Goal: Information Seeking & Learning: Find specific fact

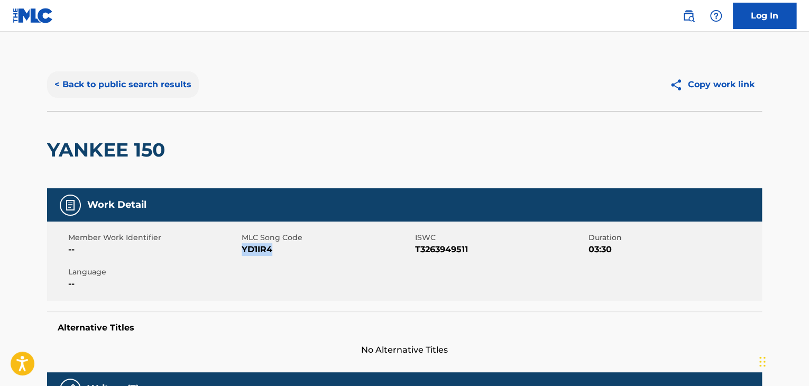
click at [180, 87] on button "< Back to public search results" at bounding box center [123, 84] width 152 height 26
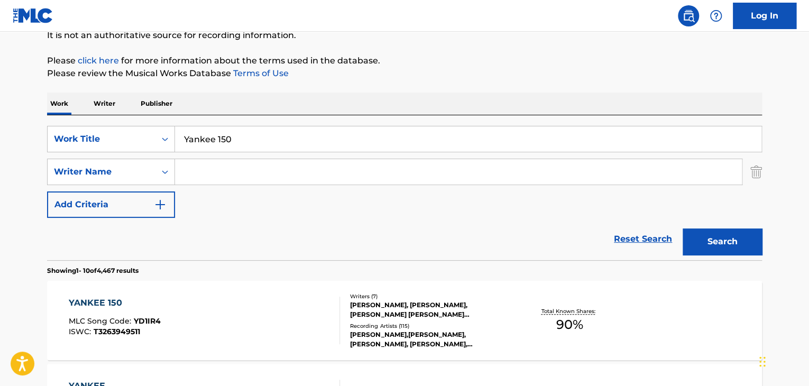
scroll to position [108, 0]
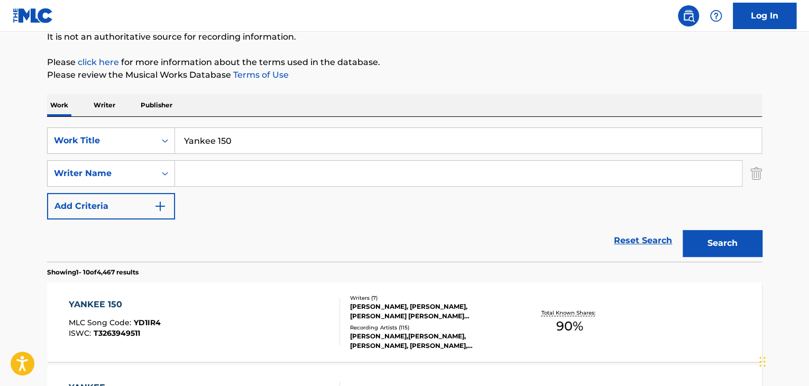
click at [231, 136] on input "Yankee 150" at bounding box center [468, 140] width 587 height 25
click at [230, 136] on input "Yankee 150" at bounding box center [468, 140] width 587 height 25
paste input "[PERSON_NAME]"
click at [362, 130] on input "[PERSON_NAME]" at bounding box center [468, 140] width 587 height 25
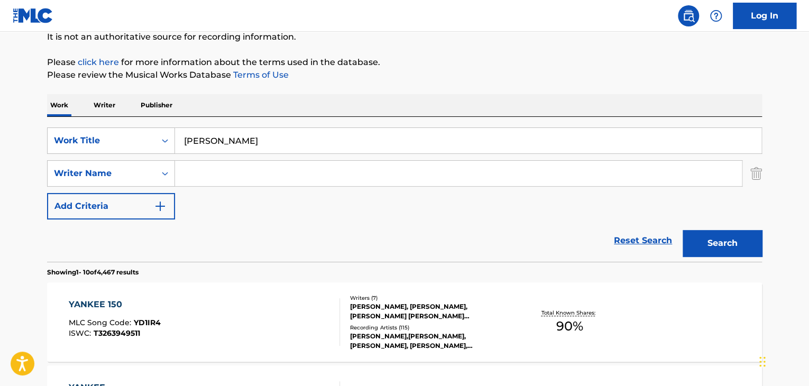
click at [362, 130] on input "[PERSON_NAME]" at bounding box center [468, 140] width 587 height 25
click at [363, 130] on input "[PERSON_NAME]" at bounding box center [468, 140] width 587 height 25
paste input "Slow Motion"
type input "Slow Motion"
click at [683, 230] on button "Search" at bounding box center [722, 243] width 79 height 26
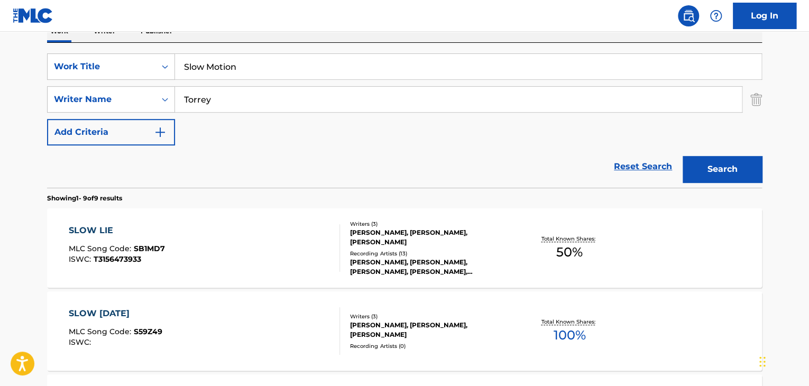
scroll to position [214, 0]
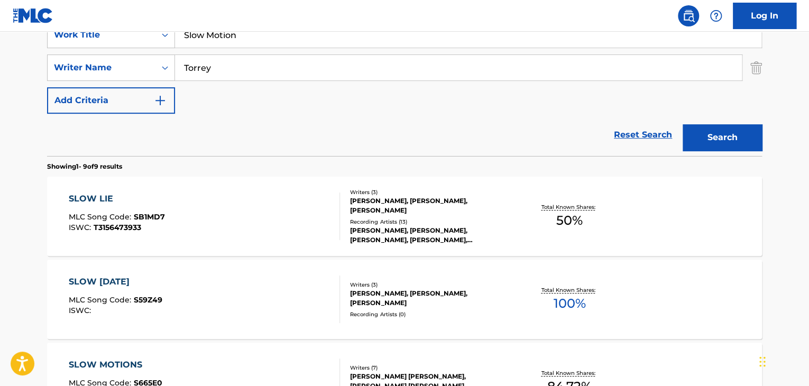
click at [343, 76] on input "Torrey" at bounding box center [458, 67] width 567 height 25
click at [343, 75] on input "Torrey" at bounding box center [458, 67] width 567 height 25
click at [344, 75] on input "Torrey" at bounding box center [458, 67] width 567 height 25
paste input "[PERSON_NAME]"
type input "[PERSON_NAME]"
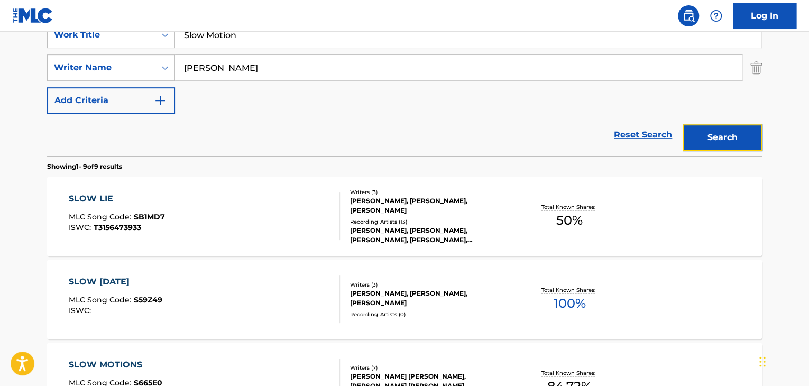
drag, startPoint x: 738, startPoint y: 142, endPoint x: 698, endPoint y: 149, distance: 40.7
click at [738, 142] on button "Search" at bounding box center [722, 137] width 79 height 26
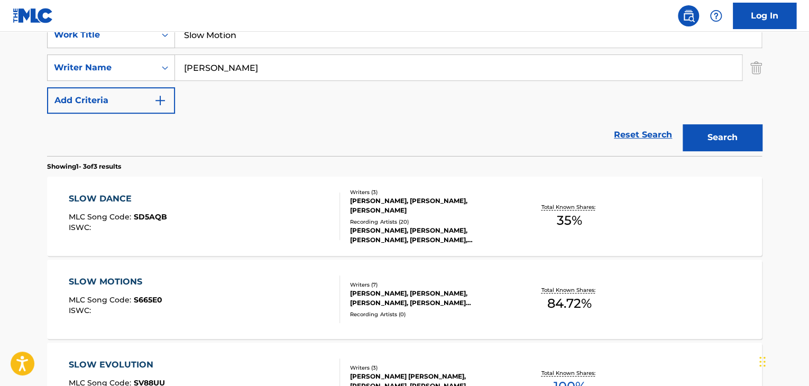
click at [305, 38] on input "Slow Motion" at bounding box center [468, 34] width 587 height 25
type input "Slow Motions"
click at [718, 137] on button "Search" at bounding box center [722, 137] width 79 height 26
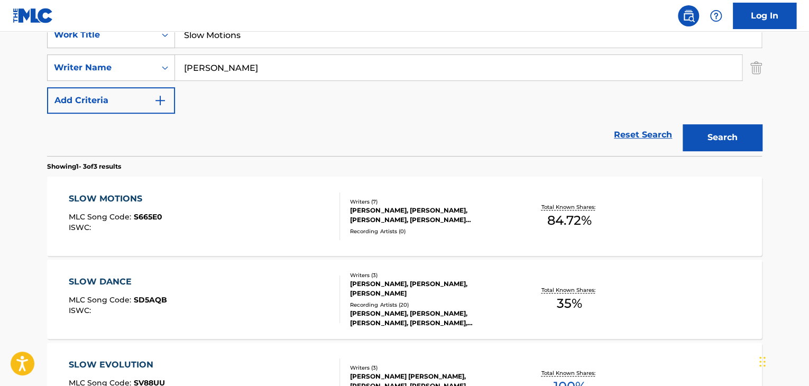
click at [132, 198] on div "SLOW MOTIONS" at bounding box center [116, 199] width 94 height 13
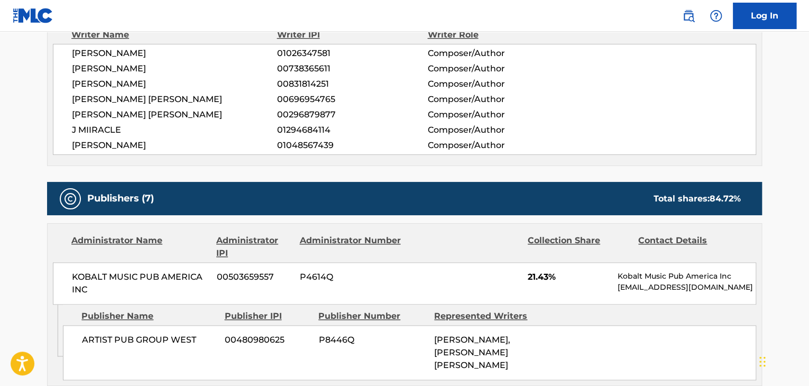
scroll to position [305, 0]
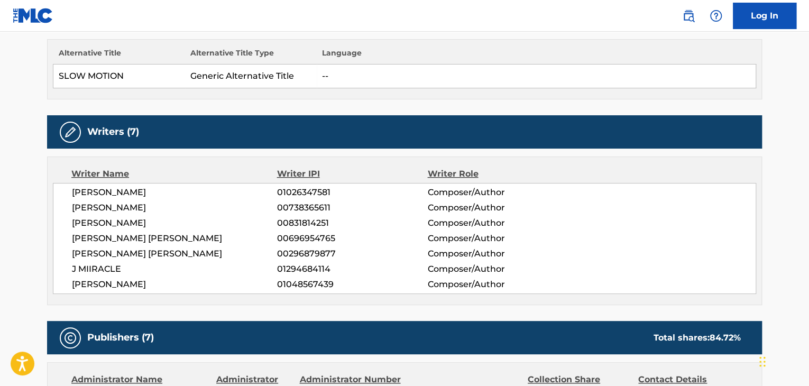
click at [171, 191] on span "[PERSON_NAME]" at bounding box center [174, 192] width 205 height 13
copy div "[PERSON_NAME]"
click at [100, 270] on span "J MIIRACLE" at bounding box center [174, 269] width 205 height 13
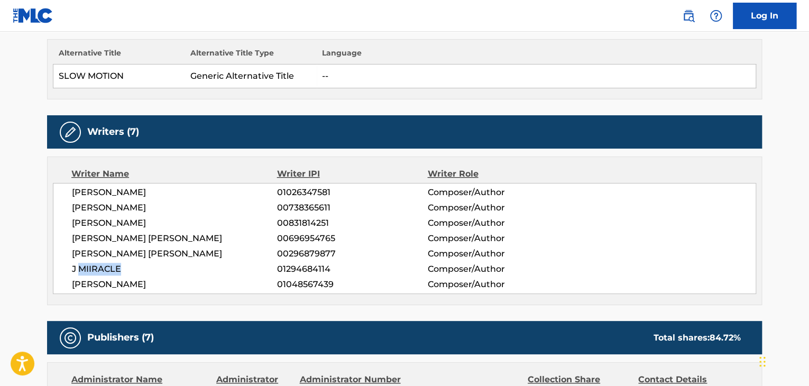
click at [100, 270] on span "J MIIRACLE" at bounding box center [174, 269] width 205 height 13
copy div "J MIIRACLE"
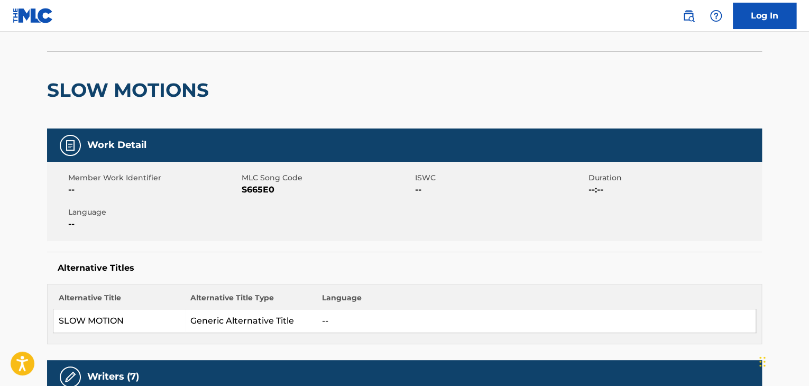
scroll to position [58, 0]
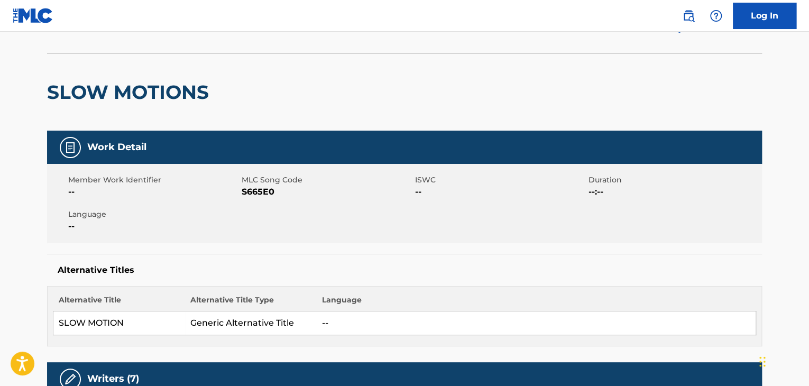
click at [253, 191] on span "S665E0" at bounding box center [327, 192] width 171 height 13
click at [252, 192] on span "S665E0" at bounding box center [327, 192] width 171 height 13
click at [250, 193] on span "S665E0" at bounding box center [327, 192] width 171 height 13
copy span "S665E0"
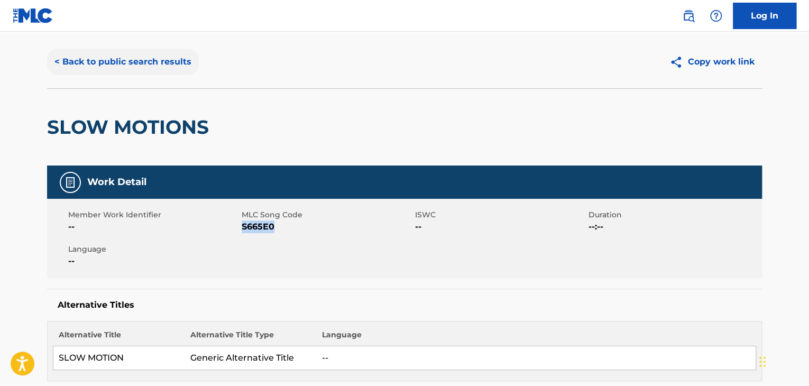
click at [177, 68] on button "< Back to public search results" at bounding box center [123, 62] width 152 height 26
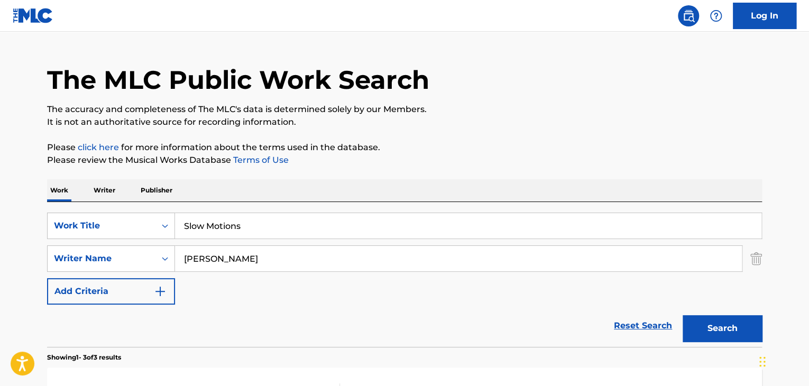
scroll to position [214, 0]
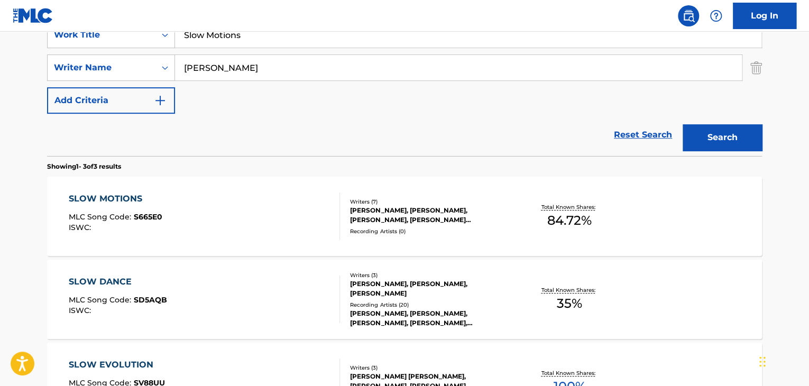
click at [267, 40] on input "Slow Motions" at bounding box center [468, 34] width 587 height 25
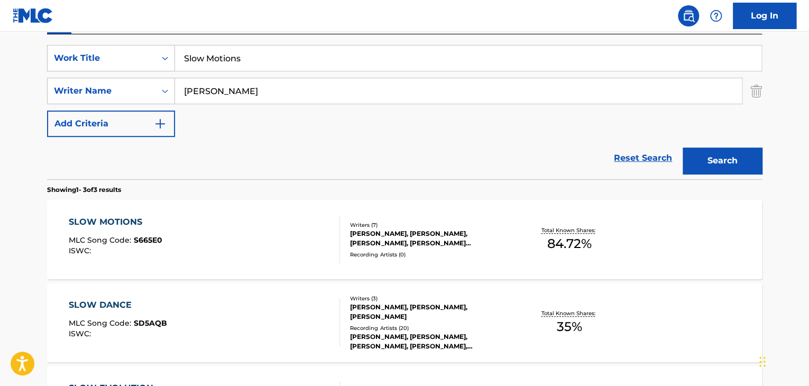
scroll to position [179, 0]
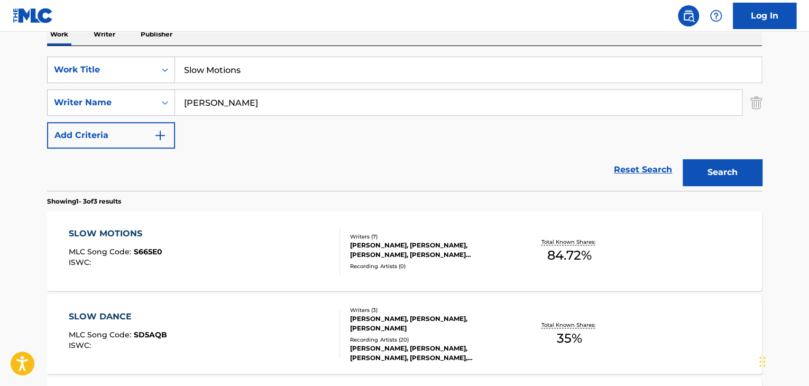
click at [271, 72] on input "Slow Motions" at bounding box center [468, 69] width 587 height 25
type input "Rare Form"
paste input "Salton"
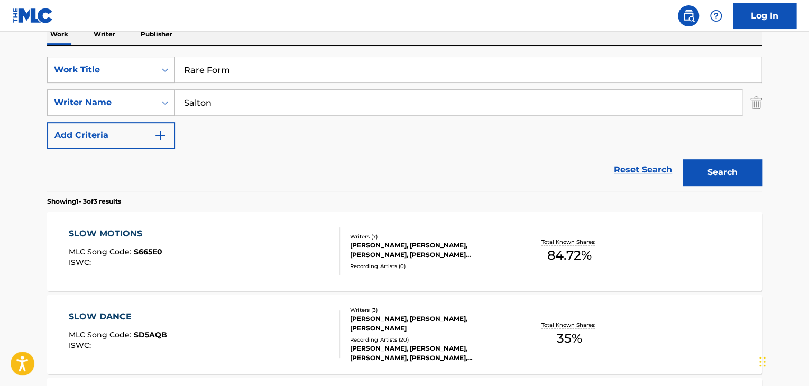
type input "Salton"
click at [683, 159] on button "Search" at bounding box center [722, 172] width 79 height 26
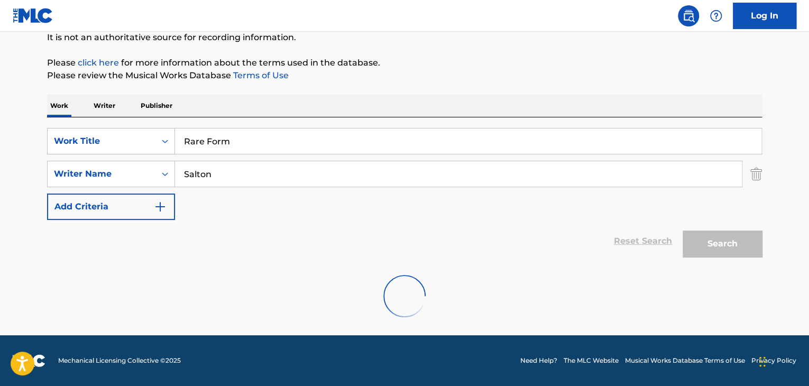
scroll to position [73, 0]
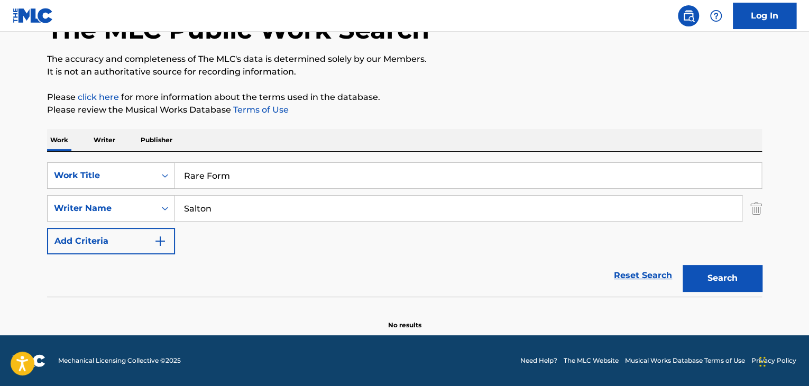
click at [298, 182] on input "Rare Form" at bounding box center [468, 175] width 587 height 25
click at [298, 181] on input "Rare Form" at bounding box center [468, 175] width 587 height 25
paste input "Mirame Ahora"
type input "Mirame Ahora"
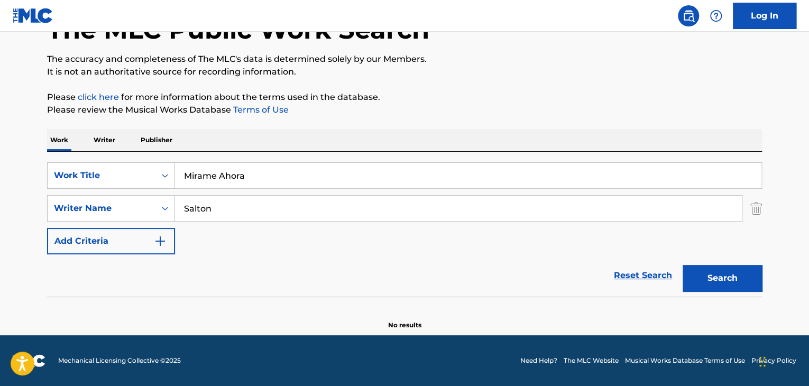
click at [262, 209] on input "Salton" at bounding box center [458, 208] width 567 height 25
paste input "Turizo"
type input "Turizo"
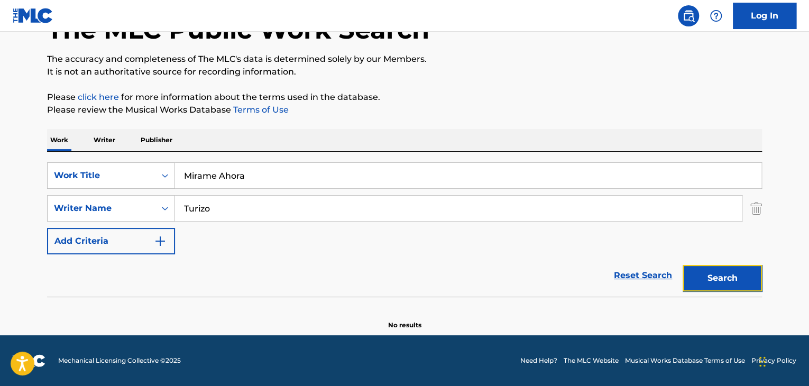
click at [716, 281] on button "Search" at bounding box center [722, 278] width 79 height 26
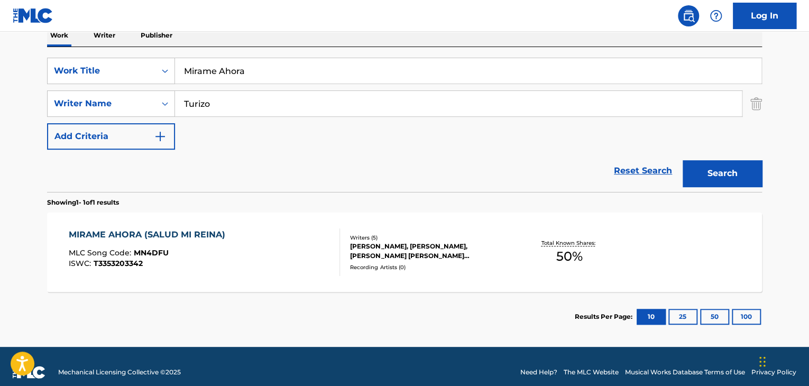
scroll to position [179, 0]
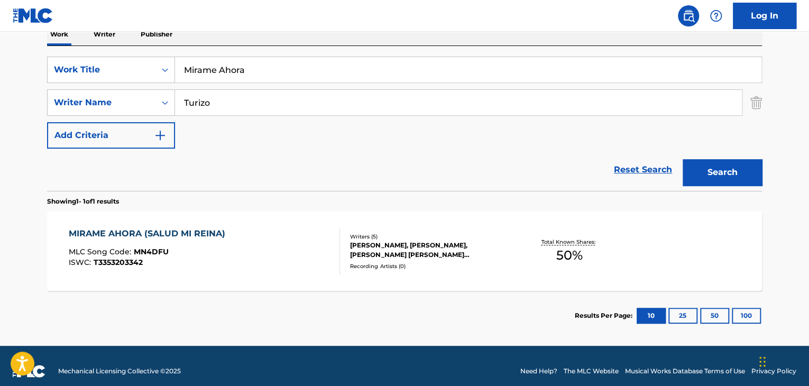
click at [196, 229] on div "MIRAME AHORA (SALUD MI REINA)" at bounding box center [150, 233] width 162 height 13
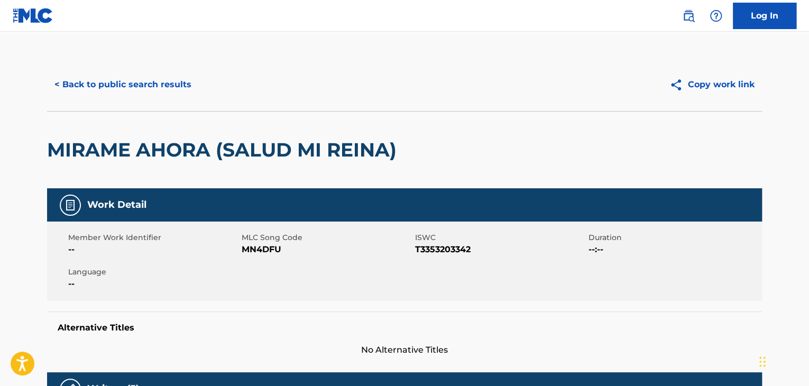
click at [245, 247] on span "MN4DFU" at bounding box center [327, 249] width 171 height 13
click at [256, 247] on span "MN4DFU" at bounding box center [327, 249] width 171 height 13
copy span "MN4DFU"
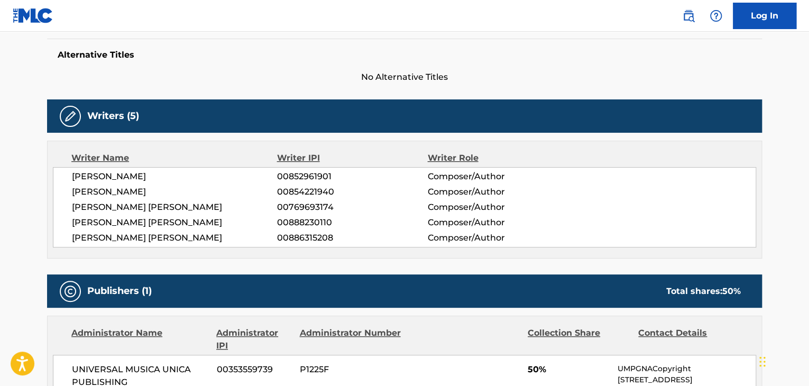
scroll to position [282, 0]
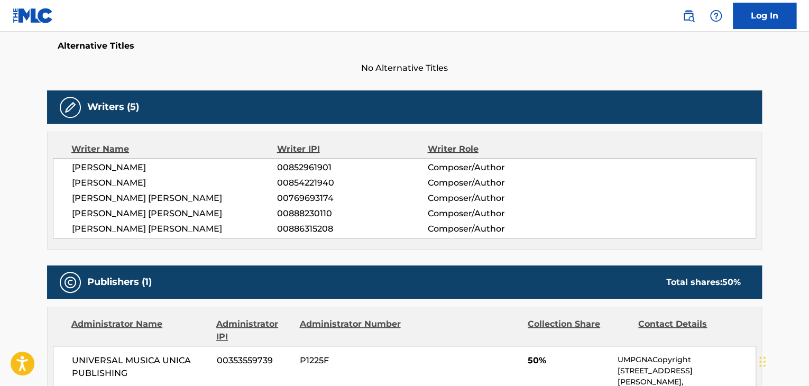
click at [172, 168] on span "[PERSON_NAME]" at bounding box center [174, 167] width 205 height 13
click at [173, 168] on span "[PERSON_NAME]" at bounding box center [174, 167] width 205 height 13
click at [170, 171] on span "[PERSON_NAME]" at bounding box center [174, 167] width 205 height 13
click at [171, 172] on span "[PERSON_NAME]" at bounding box center [174, 167] width 205 height 13
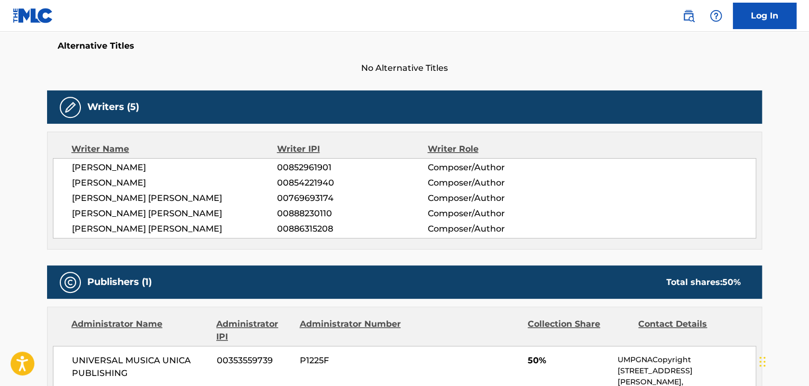
click at [172, 174] on div "[PERSON_NAME] 00852961901 Composer/Author [PERSON_NAME] 00854221940 Composer/Au…" at bounding box center [405, 198] width 704 height 80
copy div "[PERSON_NAME]"
click at [174, 185] on span "[PERSON_NAME]" at bounding box center [174, 183] width 205 height 13
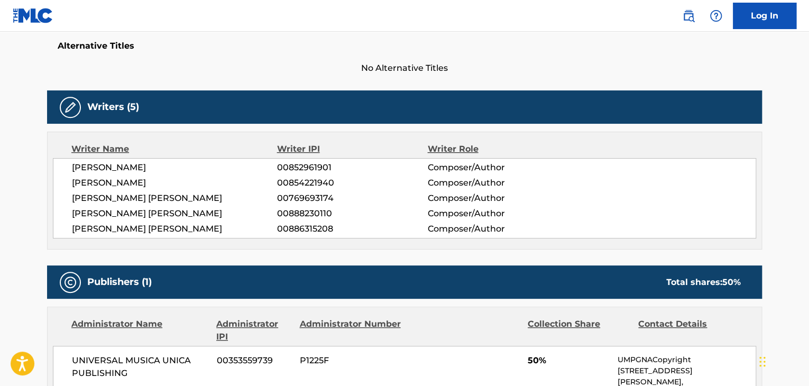
click at [174, 185] on span "[PERSON_NAME]" at bounding box center [174, 183] width 205 height 13
copy div "[PERSON_NAME]"
click at [135, 202] on span "[PERSON_NAME] [PERSON_NAME]" at bounding box center [174, 198] width 205 height 13
click at [136, 201] on span "[PERSON_NAME] [PERSON_NAME]" at bounding box center [174, 198] width 205 height 13
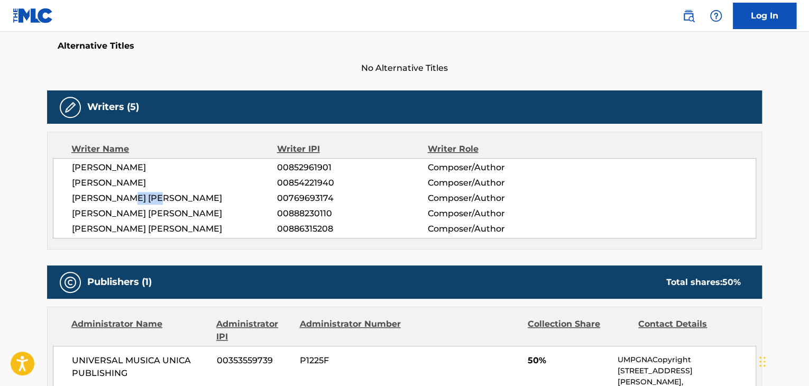
click at [138, 200] on span "[PERSON_NAME] [PERSON_NAME]" at bounding box center [174, 198] width 205 height 13
click at [134, 201] on span "[PERSON_NAME] [PERSON_NAME]" at bounding box center [174, 198] width 205 height 13
click at [133, 201] on span "[PERSON_NAME] [PERSON_NAME]" at bounding box center [174, 198] width 205 height 13
click at [133, 200] on span "[PERSON_NAME] [PERSON_NAME]" at bounding box center [174, 198] width 205 height 13
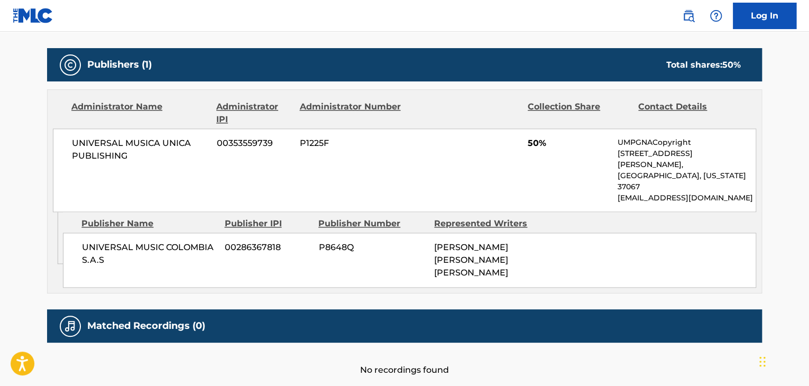
scroll to position [462, 0]
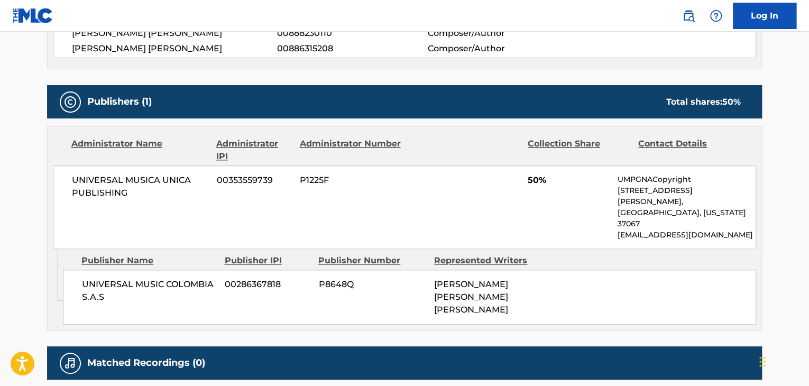
click at [184, 278] on span "UNIVERSAL MUSIC COLOMBIA S.A.S" at bounding box center [149, 290] width 135 height 25
copy div "UNIVERSAL MUSIC COLOMBIA S.A.S"
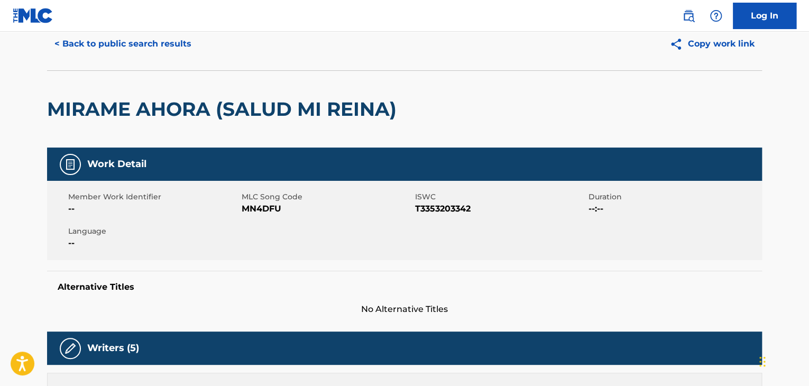
scroll to position [39, 0]
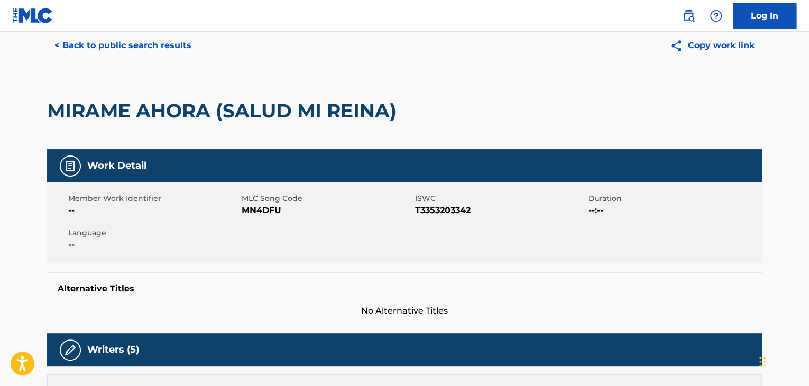
click at [264, 213] on span "MN4DFU" at bounding box center [327, 210] width 171 height 13
copy span "MN4DFU"
click at [157, 40] on button "< Back to public search results" at bounding box center [123, 45] width 152 height 26
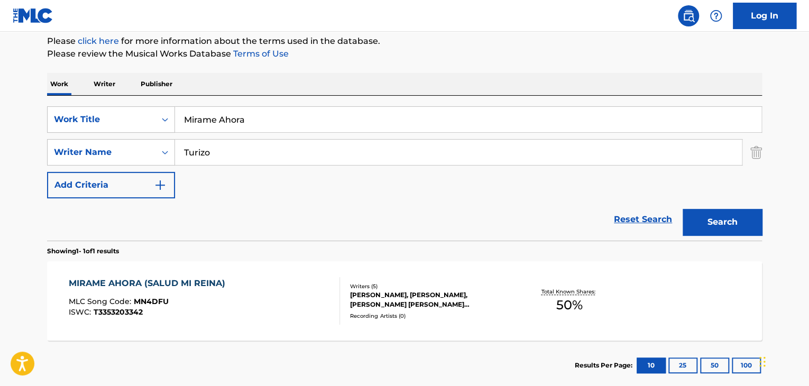
click at [296, 117] on input "Mirame Ahora" at bounding box center [468, 119] width 587 height 25
click at [256, 131] on input "Mirame Ahora" at bounding box center [468, 119] width 587 height 25
click at [254, 131] on input "Mirame Ahora" at bounding box center [468, 119] width 587 height 25
click at [252, 129] on input "Mirame Ahora" at bounding box center [468, 119] width 587 height 25
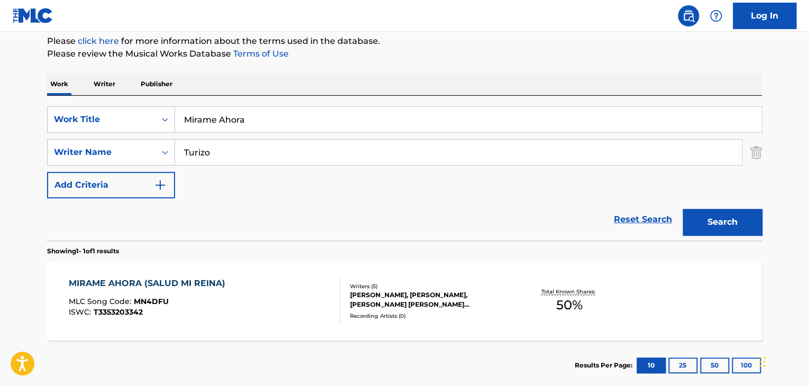
click at [252, 129] on input "Mirame Ahora" at bounding box center [468, 119] width 587 height 25
type input "All Night"
paste input "[PERSON_NAME]"
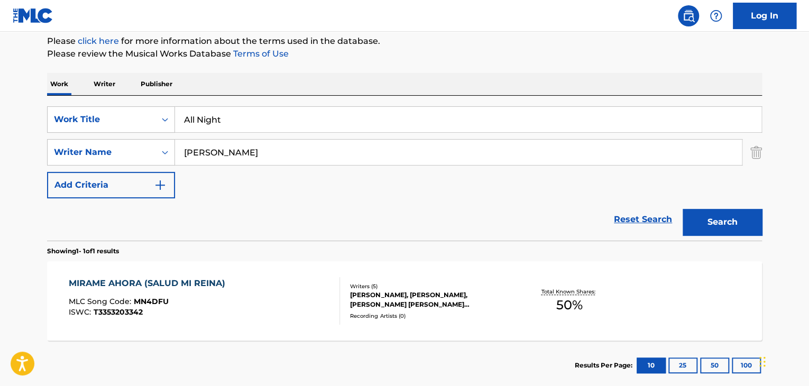
type input "[PERSON_NAME]"
click at [683, 209] on button "Search" at bounding box center [722, 222] width 79 height 26
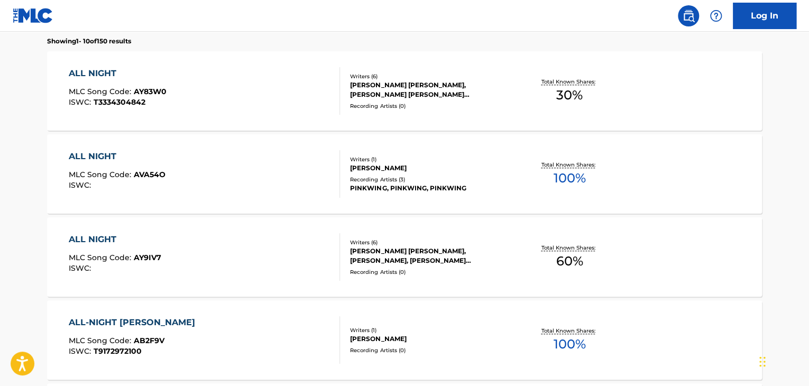
scroll to position [341, 0]
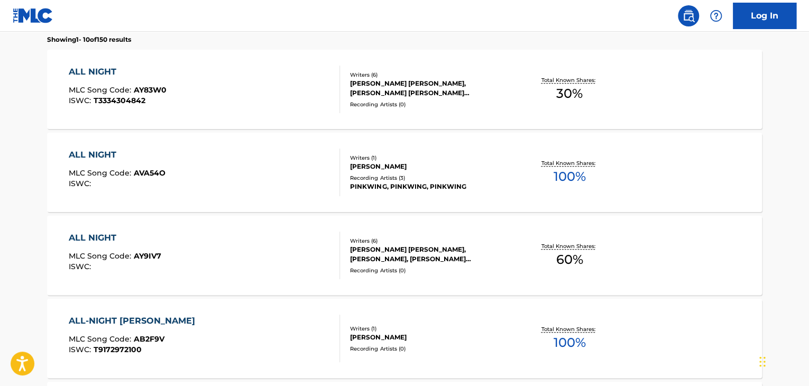
click at [104, 239] on div "ALL NIGHT" at bounding box center [115, 238] width 93 height 13
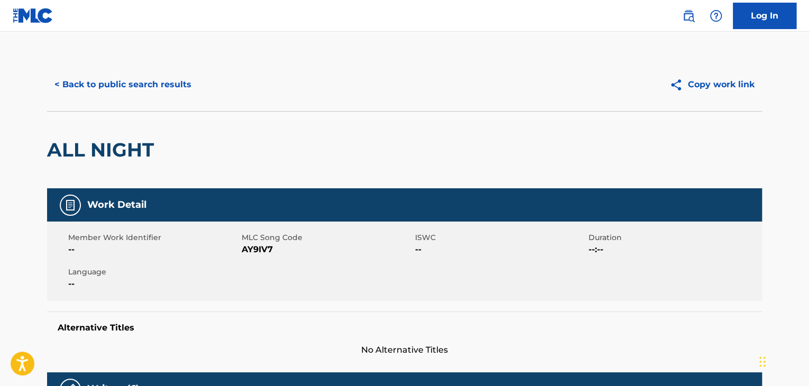
click at [263, 252] on span "AY9IV7" at bounding box center [327, 249] width 171 height 13
copy span "AY9IV7"
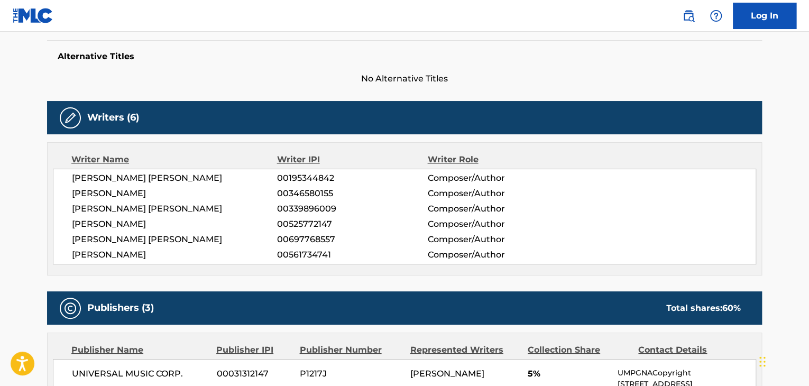
scroll to position [282, 0]
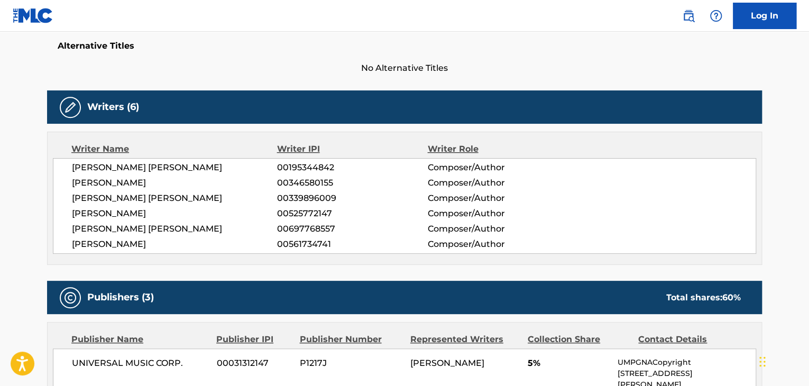
click at [145, 169] on span "[PERSON_NAME] [PERSON_NAME]" at bounding box center [174, 167] width 205 height 13
click at [137, 175] on div "[PERSON_NAME] [PERSON_NAME] 00195344842 Composer/Author [PERSON_NAME] 003465801…" at bounding box center [405, 206] width 704 height 96
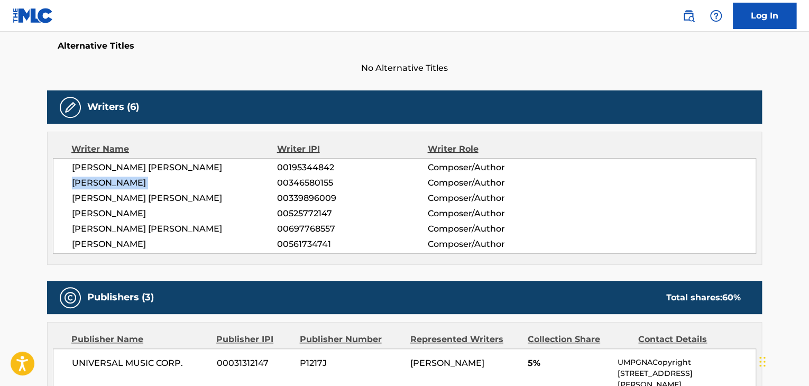
click at [137, 175] on div "[PERSON_NAME] [PERSON_NAME] 00195344842 Composer/Author [PERSON_NAME] 003465801…" at bounding box center [405, 206] width 704 height 96
click at [136, 199] on span "[PERSON_NAME] [PERSON_NAME]" at bounding box center [174, 198] width 205 height 13
click at [138, 215] on span "[PERSON_NAME]" at bounding box center [174, 213] width 205 height 13
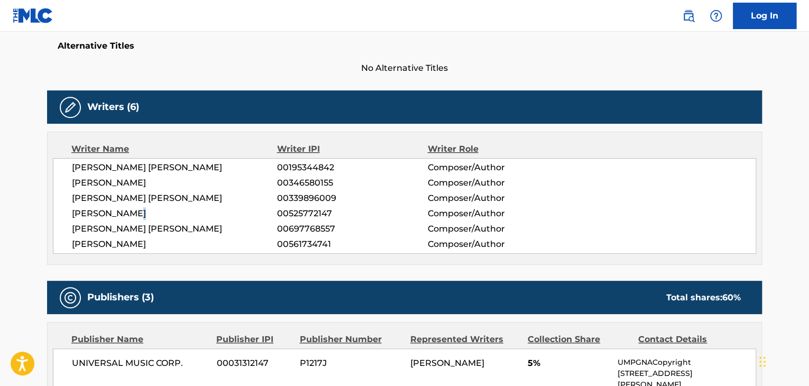
click at [138, 215] on span "[PERSON_NAME]" at bounding box center [174, 213] width 205 height 13
click at [139, 215] on span "[PERSON_NAME]" at bounding box center [174, 213] width 205 height 13
click at [152, 229] on span "[PERSON_NAME] [PERSON_NAME]" at bounding box center [174, 229] width 205 height 13
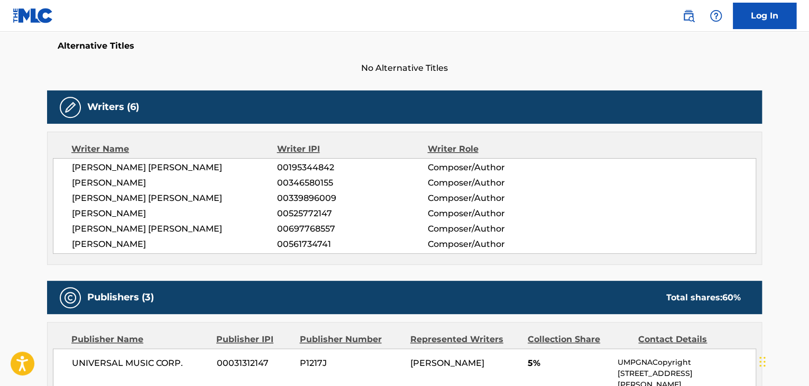
click at [199, 248] on span "[PERSON_NAME]" at bounding box center [174, 244] width 205 height 13
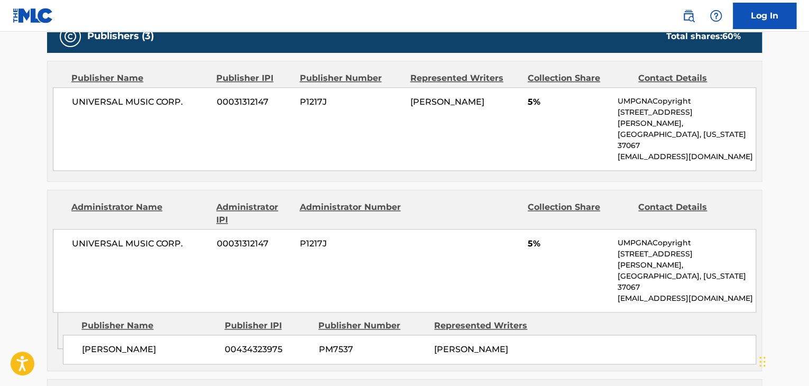
scroll to position [527, 0]
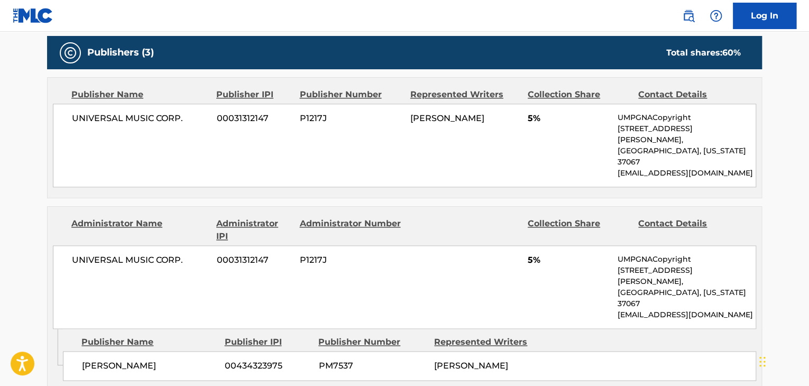
click at [144, 112] on span "UNIVERSAL MUSIC CORP." at bounding box center [140, 118] width 137 height 13
click at [160, 360] on span "[PERSON_NAME]" at bounding box center [149, 366] width 135 height 13
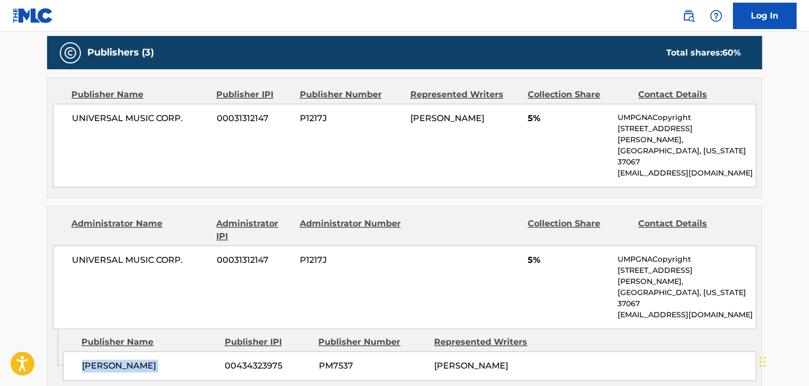
click at [160, 360] on span "[PERSON_NAME]" at bounding box center [149, 366] width 135 height 13
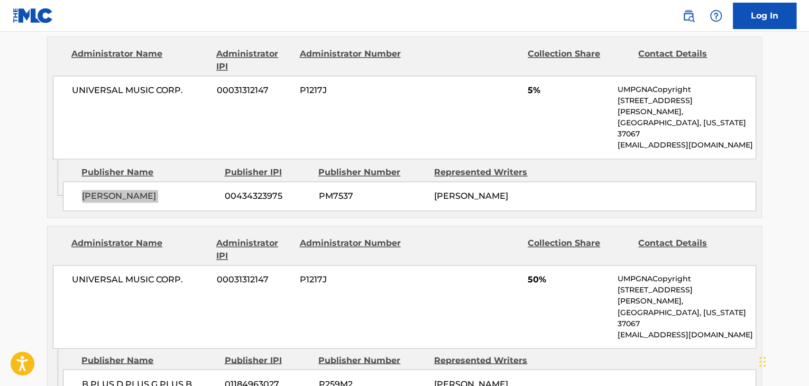
scroll to position [738, 0]
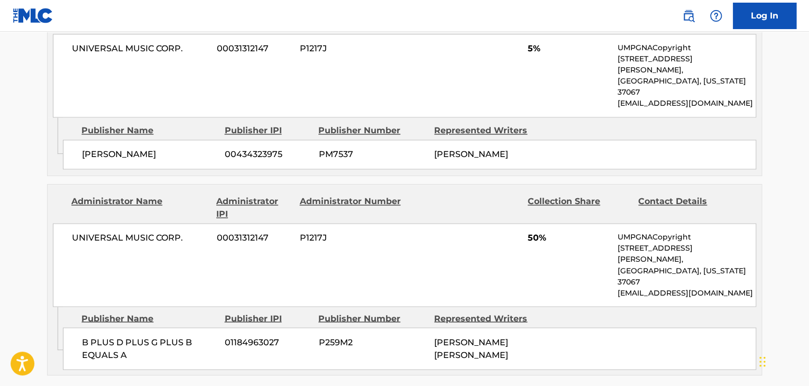
click at [152, 336] on span "B PLUS D PLUS G PLUS B EQUALS A" at bounding box center [149, 348] width 135 height 25
click at [153, 336] on span "B PLUS D PLUS G PLUS B EQUALS A" at bounding box center [149, 348] width 135 height 25
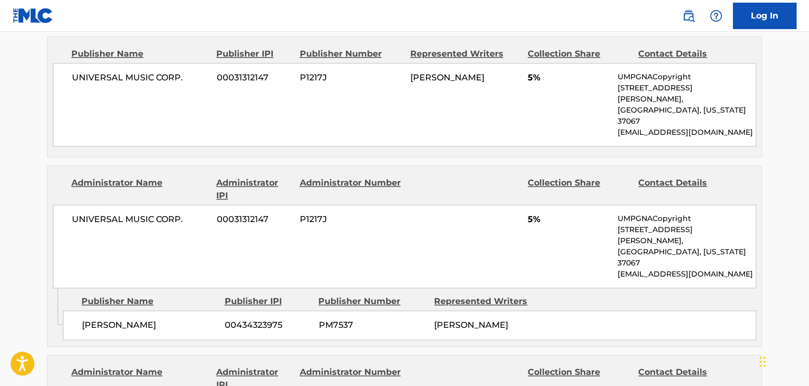
scroll to position [562, 0]
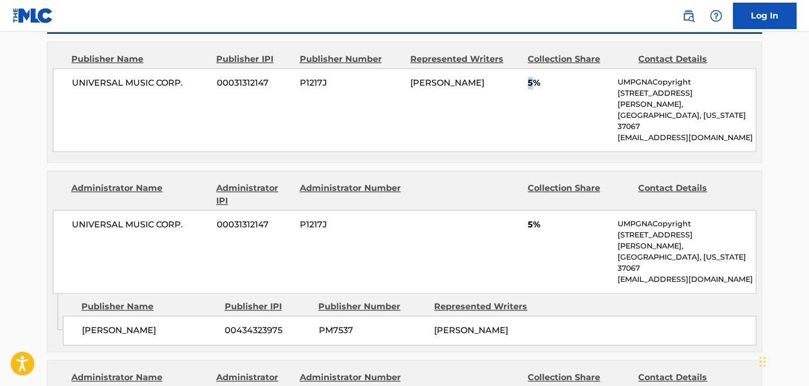
drag, startPoint x: 535, startPoint y: 85, endPoint x: 523, endPoint y: 89, distance: 12.9
click at [525, 87] on div "UNIVERSAL MUSIC CORP. 00031312147 P1217J [PERSON_NAME] 5% UMPGNACopyright [STRE…" at bounding box center [405, 110] width 704 height 84
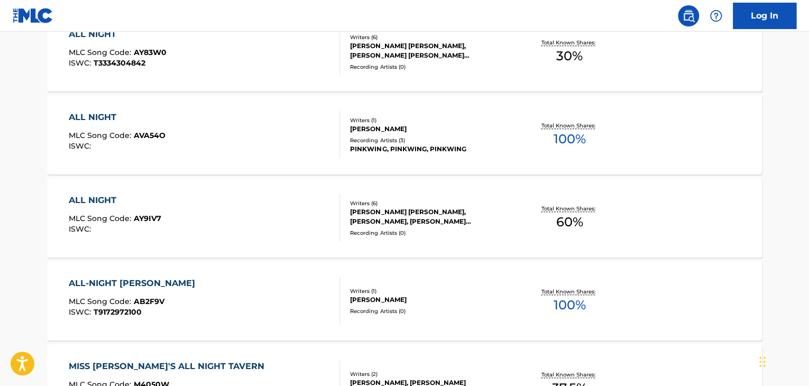
scroll to position [330, 0]
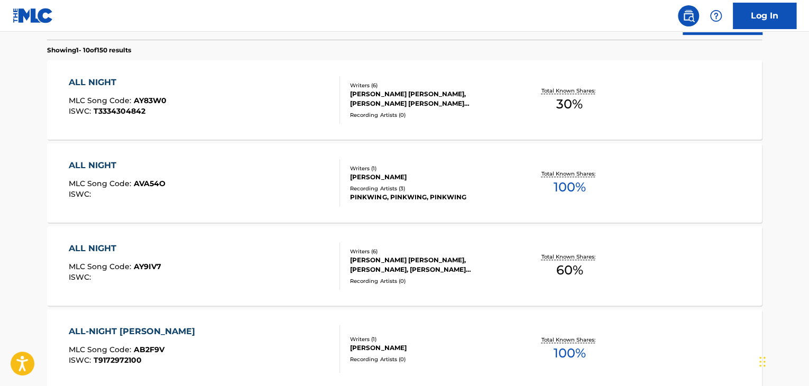
click at [103, 79] on div "ALL NIGHT" at bounding box center [118, 82] width 98 height 13
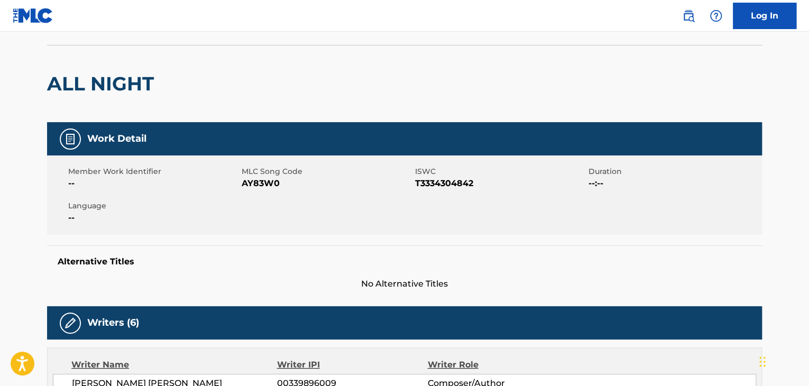
scroll to position [70, 0]
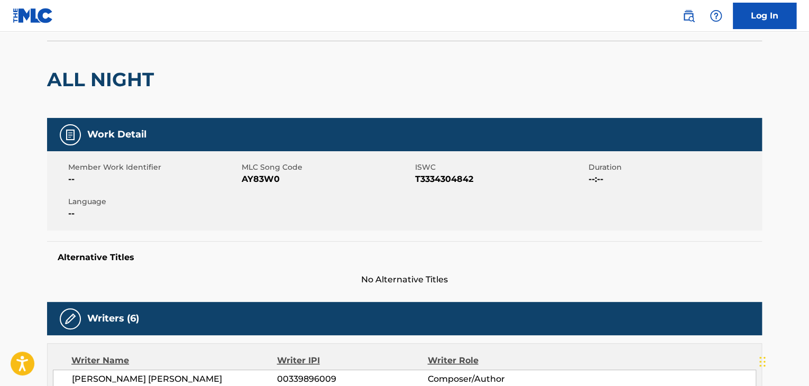
click at [256, 177] on span "AY83W0" at bounding box center [327, 179] width 171 height 13
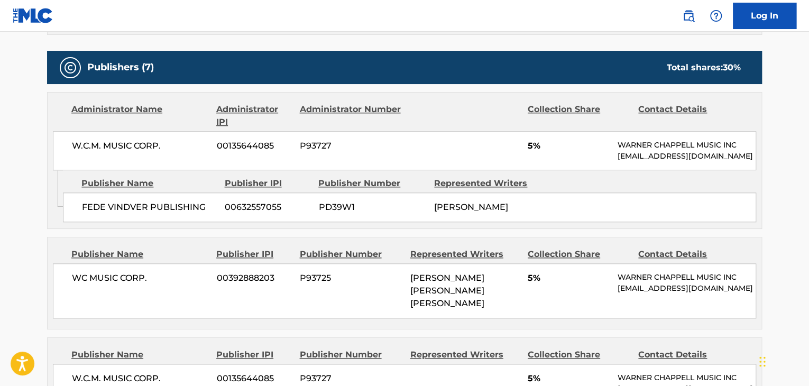
scroll to position [529, 0]
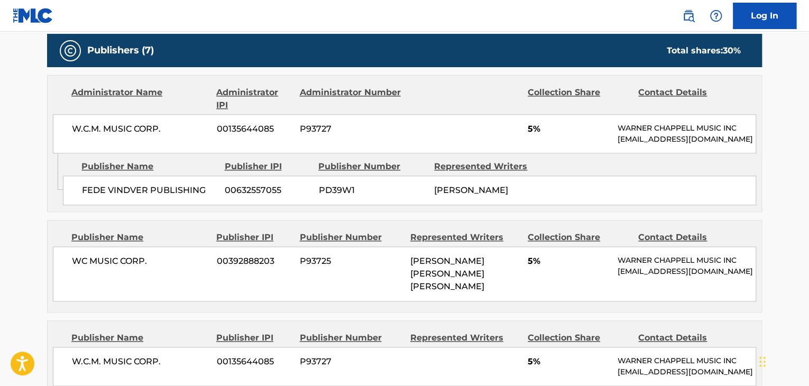
click at [157, 192] on span "FEDE VINDVER PUBLISHING" at bounding box center [149, 190] width 135 height 13
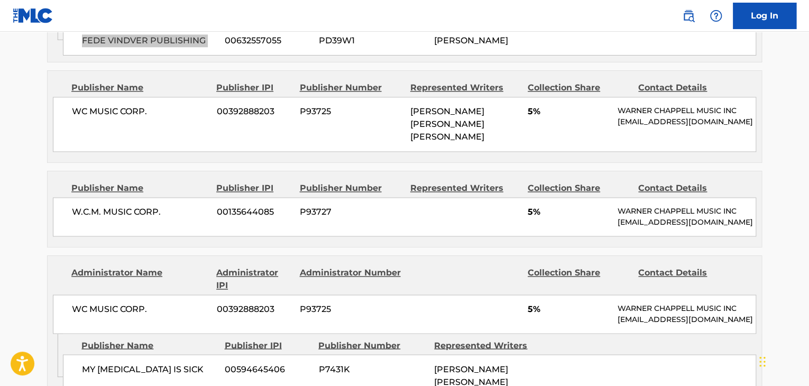
scroll to position [705, 0]
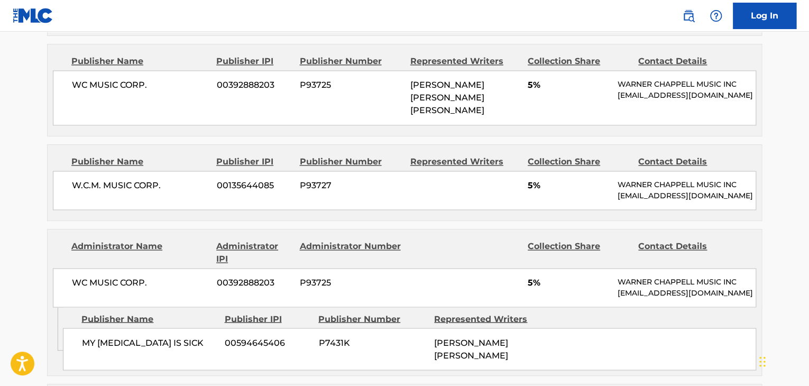
click at [101, 192] on span "W.C.M. MUSIC CORP." at bounding box center [140, 185] width 137 height 13
click at [122, 92] on span "WC MUSIC CORP." at bounding box center [140, 85] width 137 height 13
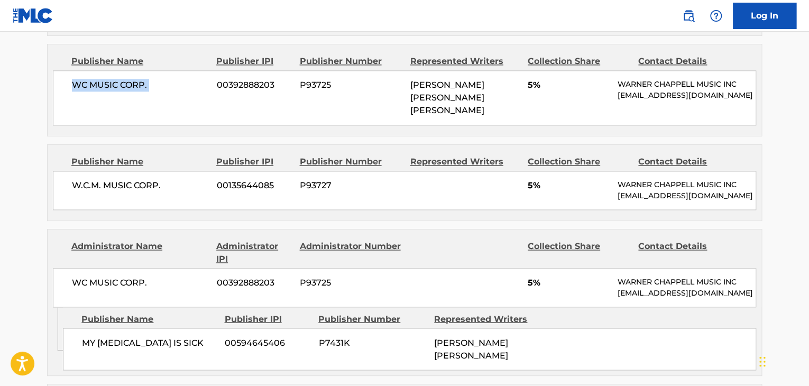
click at [123, 91] on span "WC MUSIC CORP." at bounding box center [140, 85] width 137 height 13
click at [129, 192] on span "W.C.M. MUSIC CORP." at bounding box center [140, 185] width 137 height 13
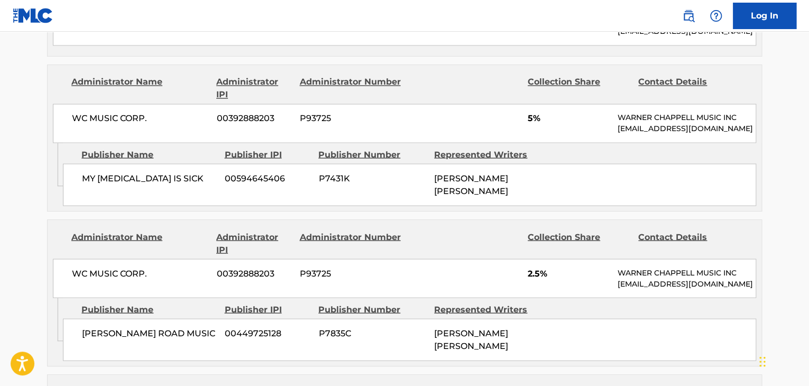
scroll to position [881, 0]
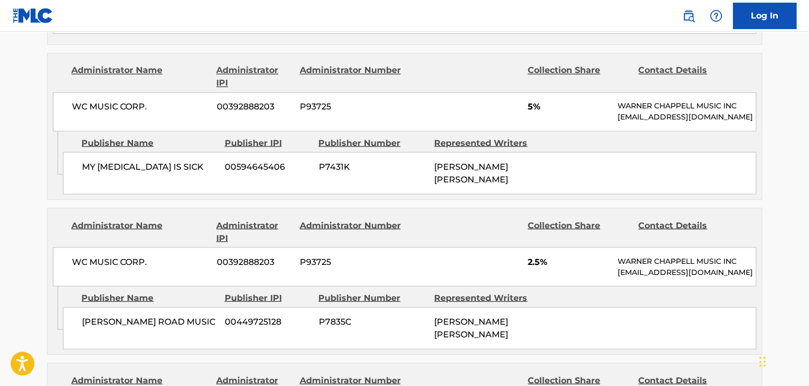
click at [130, 173] on span "MY [MEDICAL_DATA] IS SICK" at bounding box center [149, 166] width 135 height 13
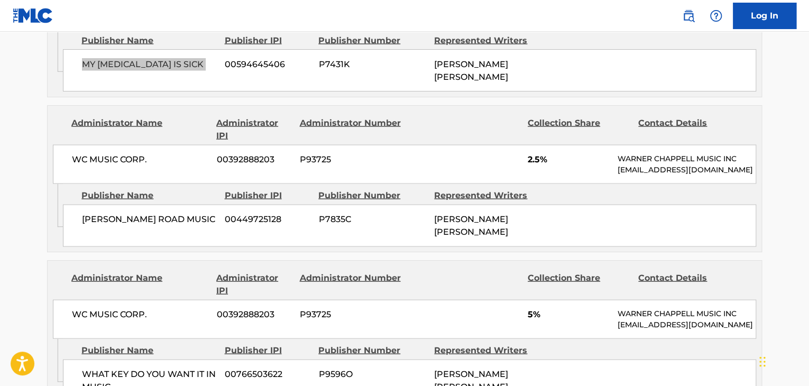
scroll to position [987, 0]
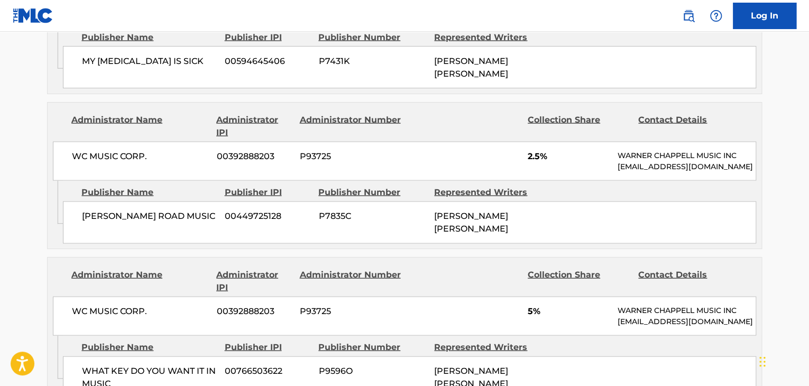
click at [122, 211] on span "[PERSON_NAME] ROAD MUSIC" at bounding box center [149, 215] width 135 height 13
click at [123, 211] on span "[PERSON_NAME] ROAD MUSIC" at bounding box center [149, 215] width 135 height 13
click at [123, 210] on span "[PERSON_NAME] ROAD MUSIC" at bounding box center [149, 215] width 135 height 13
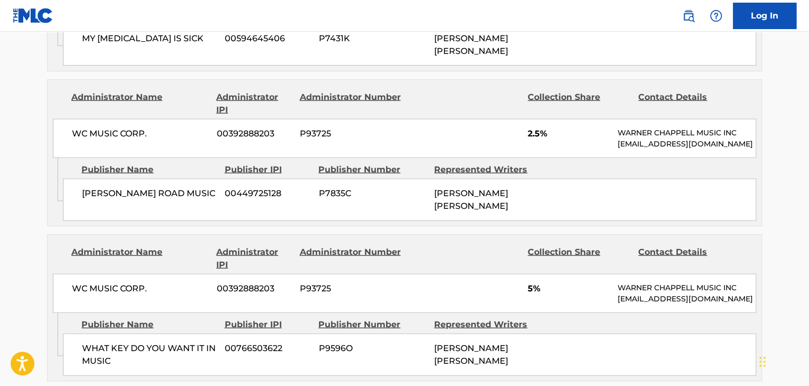
scroll to position [1023, 0]
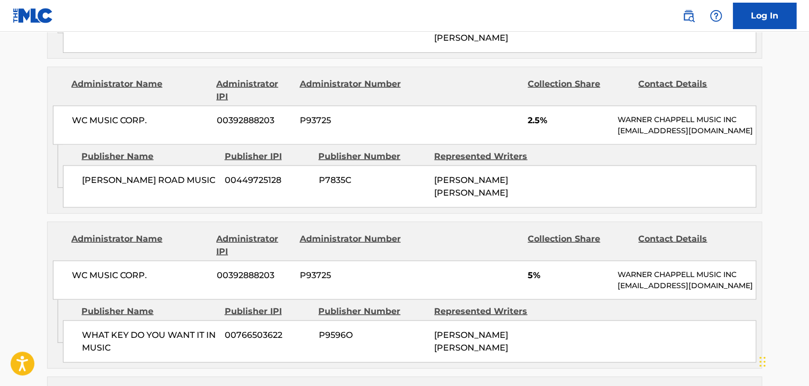
click at [168, 175] on span "[PERSON_NAME] ROAD MUSIC" at bounding box center [149, 180] width 135 height 13
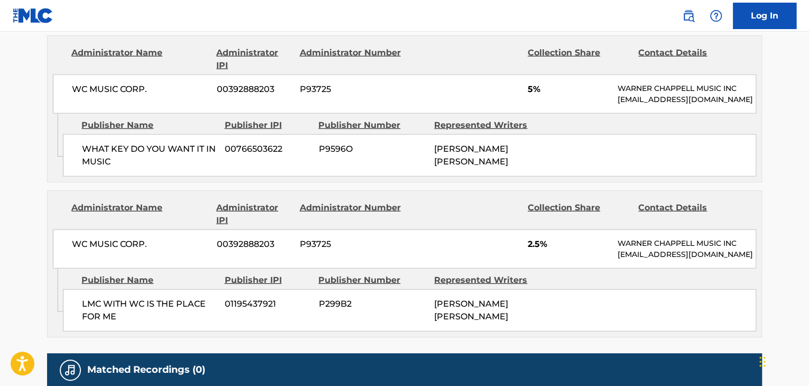
scroll to position [1234, 0]
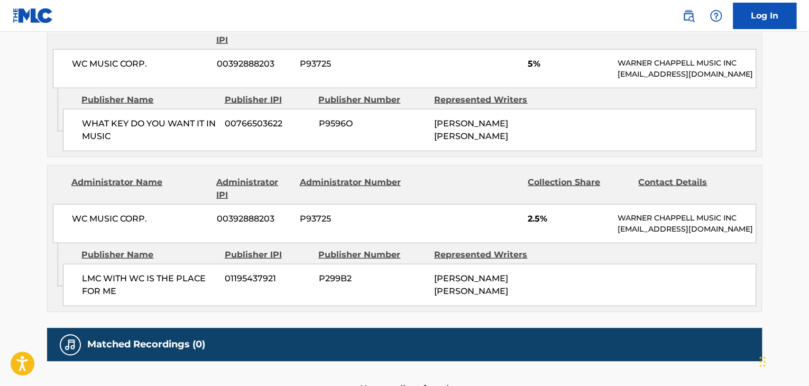
click at [97, 275] on span "LMC WITH WC IS THE PLACE FOR ME" at bounding box center [149, 284] width 135 height 25
click at [98, 275] on span "LMC WITH WC IS THE PLACE FOR ME" at bounding box center [149, 284] width 135 height 25
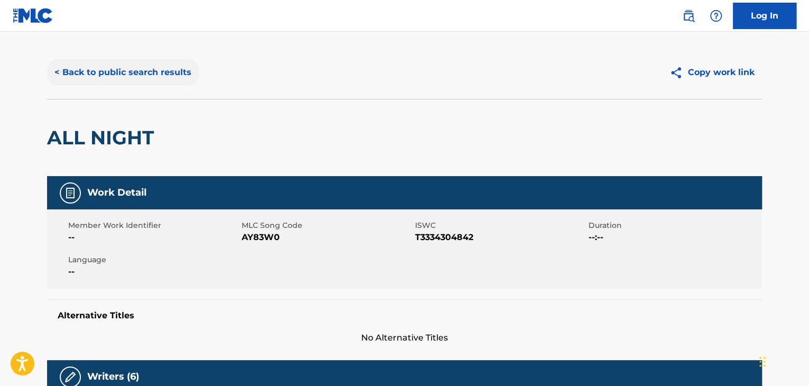
scroll to position [0, 0]
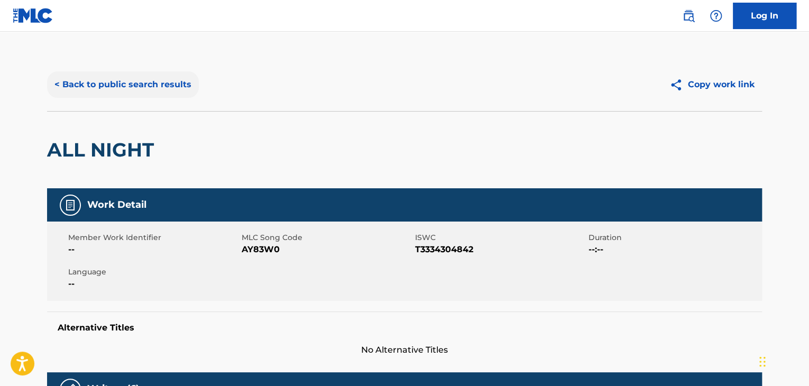
click at [171, 87] on button "< Back to public search results" at bounding box center [123, 84] width 152 height 26
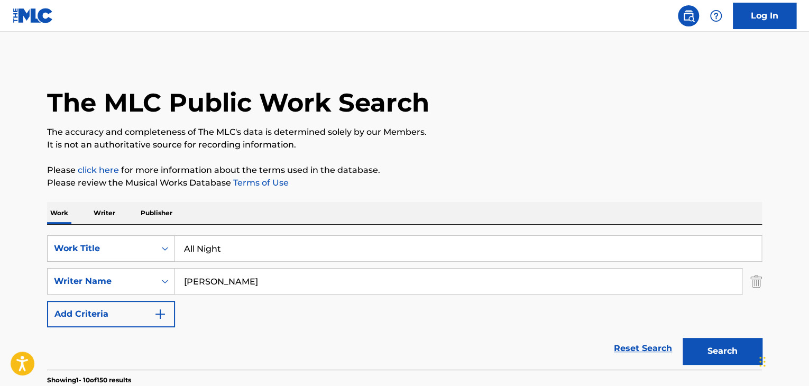
click at [295, 252] on input "All Night" at bounding box center [468, 248] width 587 height 25
click at [295, 250] on input "All Night" at bounding box center [468, 248] width 587 height 25
click at [297, 248] on input "All Night" at bounding box center [468, 248] width 587 height 25
click at [298, 247] on input "All Night" at bounding box center [468, 248] width 587 height 25
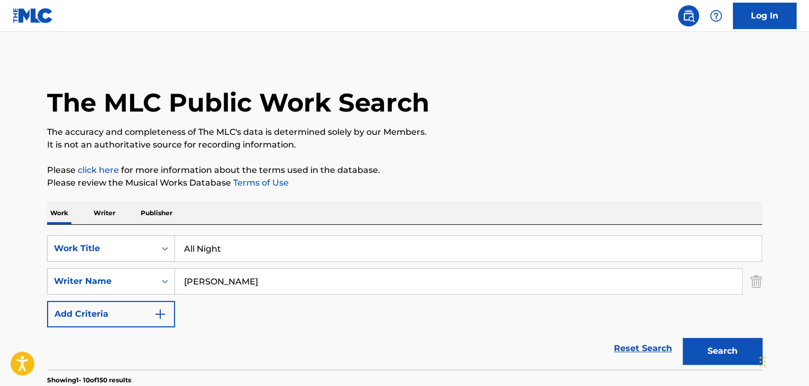
click at [297, 247] on input "All Night" at bounding box center [468, 248] width 587 height 25
type input "Wings"
paste input "[PERSON_NAME]"
type input "[PERSON_NAME]"
click at [683, 338] on button "Search" at bounding box center [722, 351] width 79 height 26
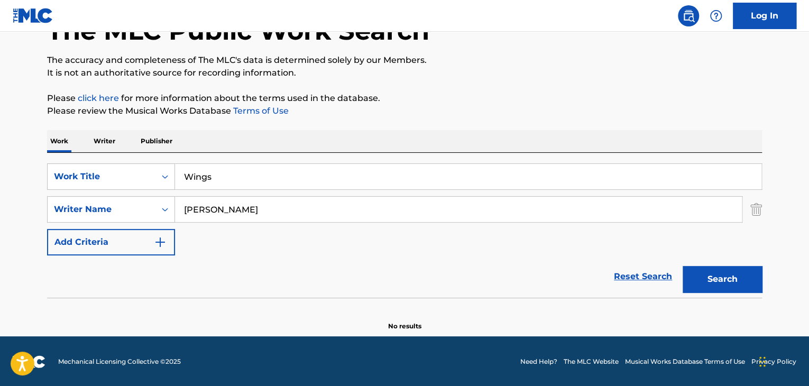
scroll to position [73, 0]
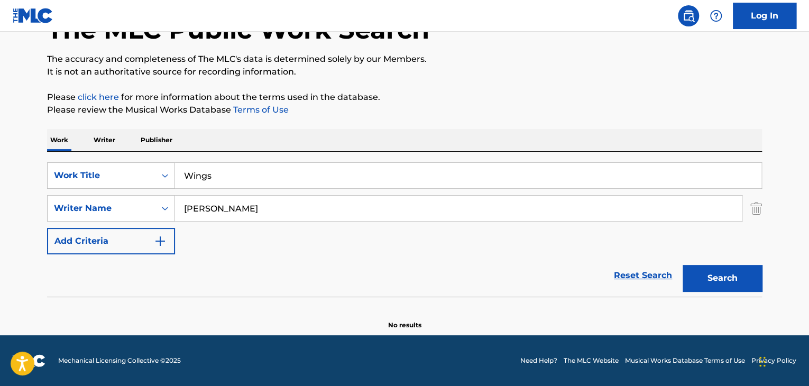
click at [300, 165] on input "Wings" at bounding box center [468, 175] width 587 height 25
click at [297, 176] on input "Wings" at bounding box center [468, 175] width 587 height 25
paste input "Organic"
type input "Organic"
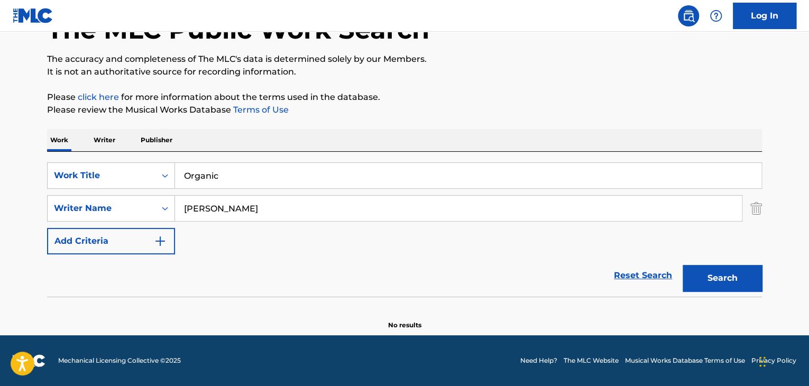
click at [366, 210] on input "[PERSON_NAME]" at bounding box center [458, 208] width 567 height 25
click at [368, 209] on input "[PERSON_NAME]" at bounding box center [458, 208] width 567 height 25
click at [371, 208] on input "[PERSON_NAME]" at bounding box center [458, 208] width 567 height 25
click at [372, 208] on input "[PERSON_NAME]" at bounding box center [458, 208] width 567 height 25
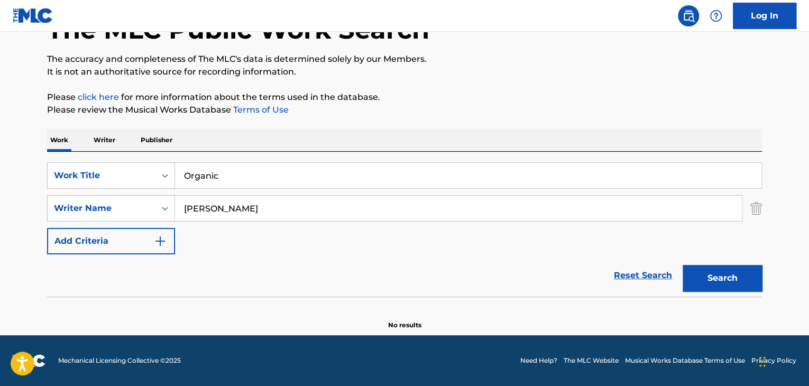
click at [372, 208] on input "[PERSON_NAME]" at bounding box center [458, 208] width 567 height 25
paste input "[PERSON_NAME]"
type input "[PERSON_NAME]"
click at [752, 279] on button "Search" at bounding box center [722, 278] width 79 height 26
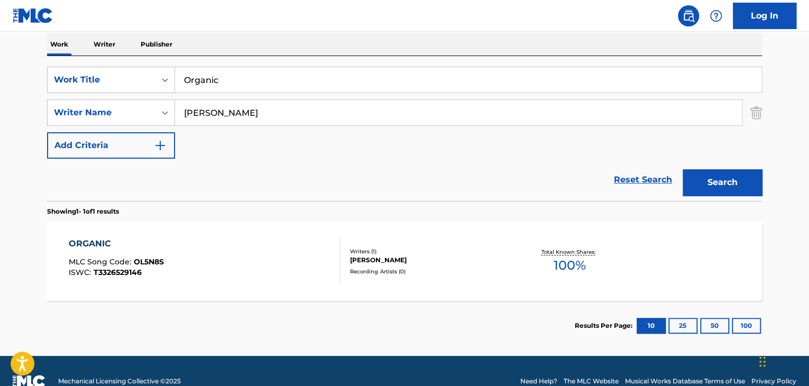
scroll to position [179, 0]
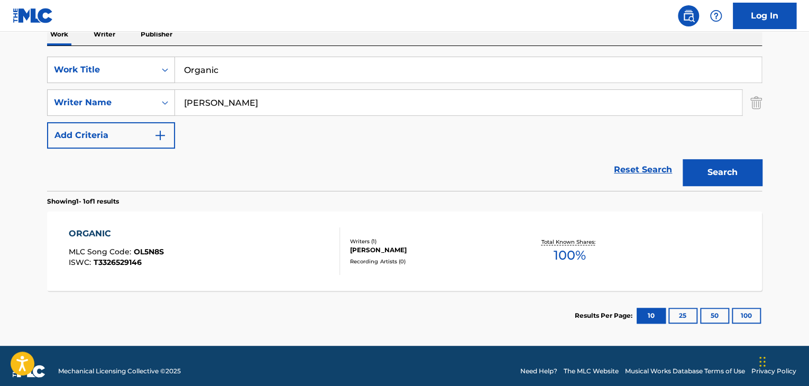
click at [83, 235] on div "ORGANIC" at bounding box center [116, 233] width 95 height 13
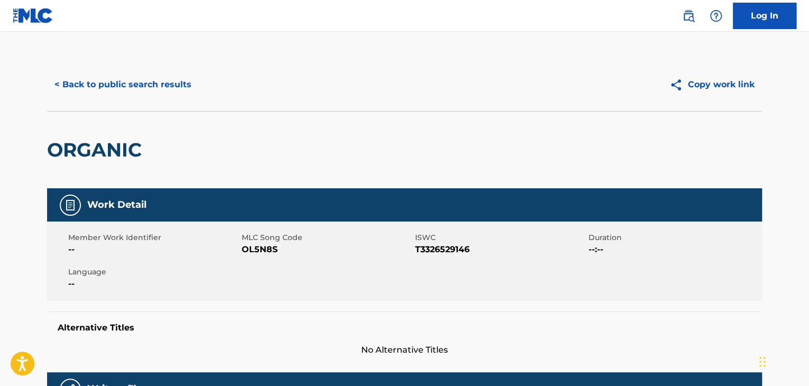
click at [273, 253] on span "OL5N8S" at bounding box center [327, 249] width 171 height 13
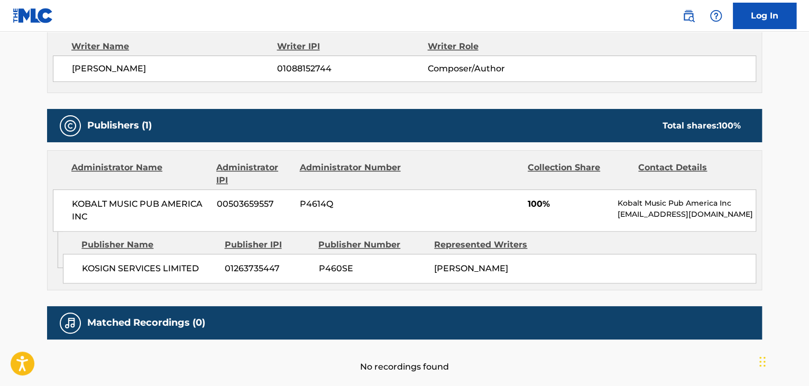
scroll to position [388, 0]
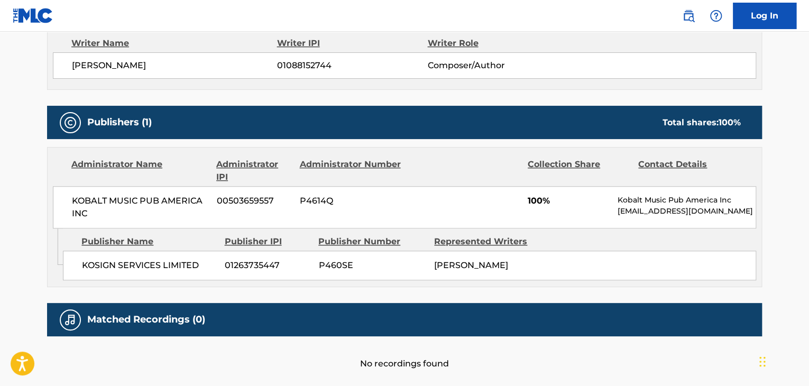
click at [169, 262] on span "KOSIGN SERVICES LIMITED" at bounding box center [149, 265] width 135 height 13
click at [169, 261] on span "KOSIGN SERVICES LIMITED" at bounding box center [149, 265] width 135 height 13
